Goal: Information Seeking & Learning: Learn about a topic

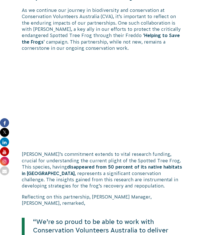
scroll to position [187, 0]
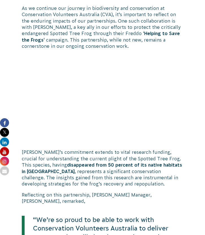
click at [117, 174] on p "[PERSON_NAME]’s commitment extends to vital research funding, crucial for under…" at bounding box center [102, 168] width 161 height 38
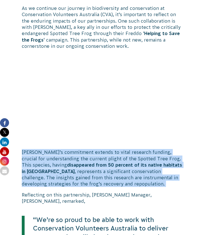
click at [117, 174] on p "[PERSON_NAME]’s commitment extends to vital research funding, crucial for under…" at bounding box center [102, 168] width 161 height 38
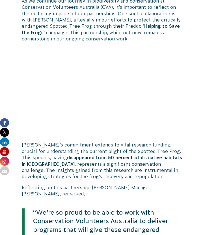
scroll to position [198, 0]
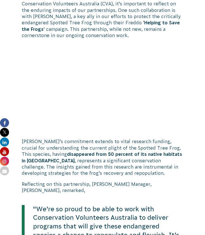
click at [117, 158] on p "[PERSON_NAME]’s commitment extends to vital research funding, crucial for under…" at bounding box center [102, 157] width 161 height 38
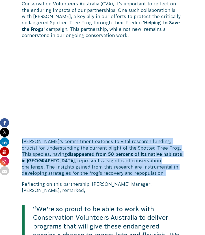
click at [117, 158] on p "[PERSON_NAME]’s commitment extends to vital research funding, crucial for under…" at bounding box center [102, 157] width 161 height 38
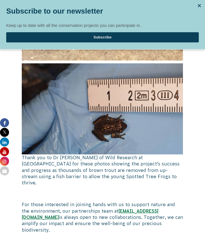
scroll to position [912, 0]
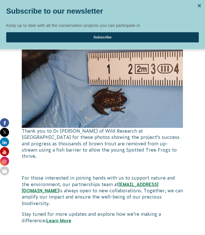
click at [117, 164] on p at bounding box center [102, 167] width 161 height 6
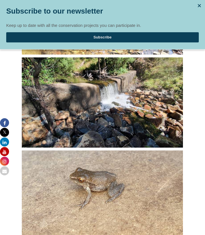
scroll to position [587, 0]
